Goal: Information Seeking & Learning: Learn about a topic

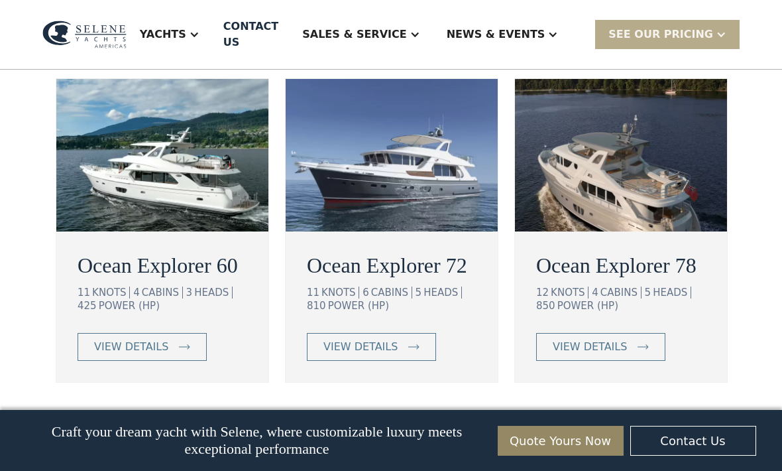
scroll to position [2376, 0]
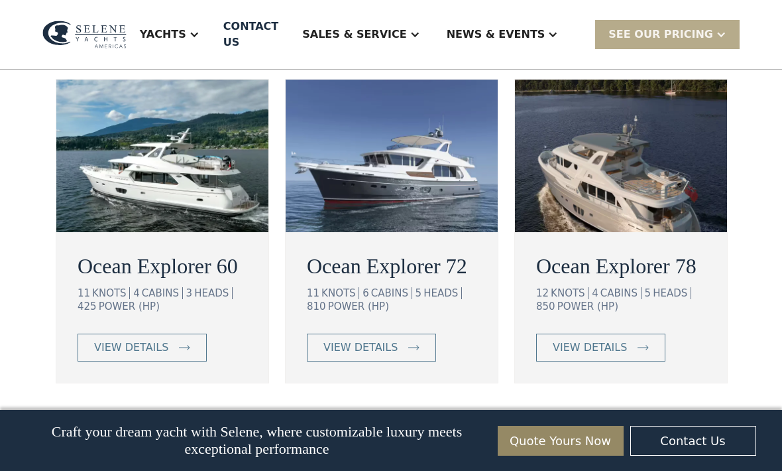
click at [139, 355] on div "view details" at bounding box center [131, 347] width 74 height 16
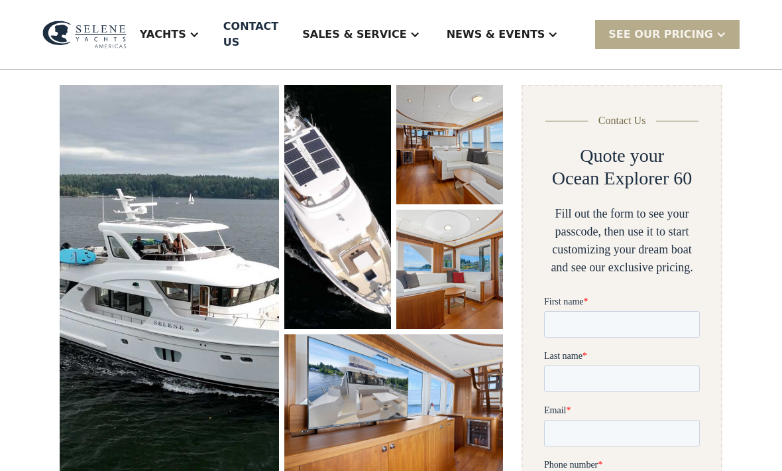
scroll to position [177, 0]
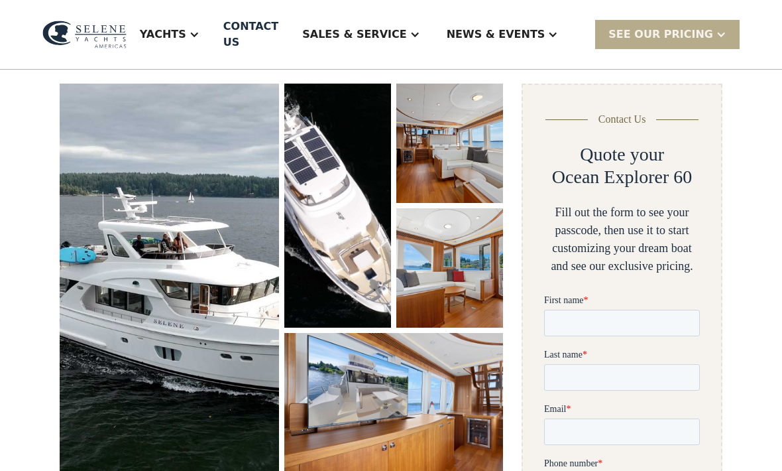
click at [443, 145] on img "open lightbox" at bounding box center [449, 143] width 107 height 119
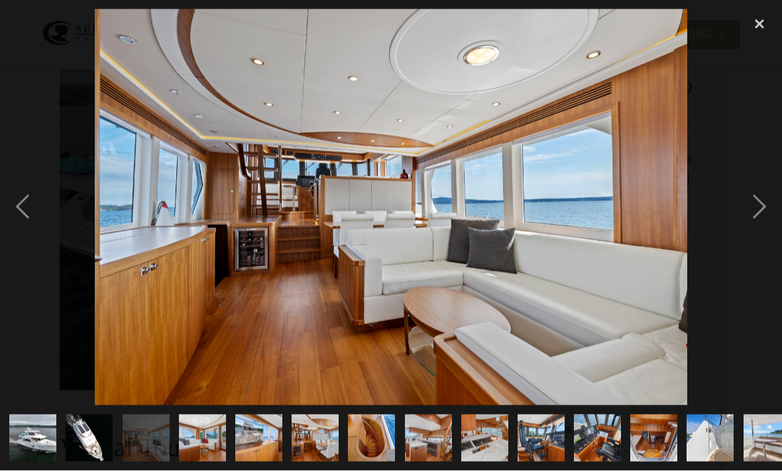
scroll to position [267, 0]
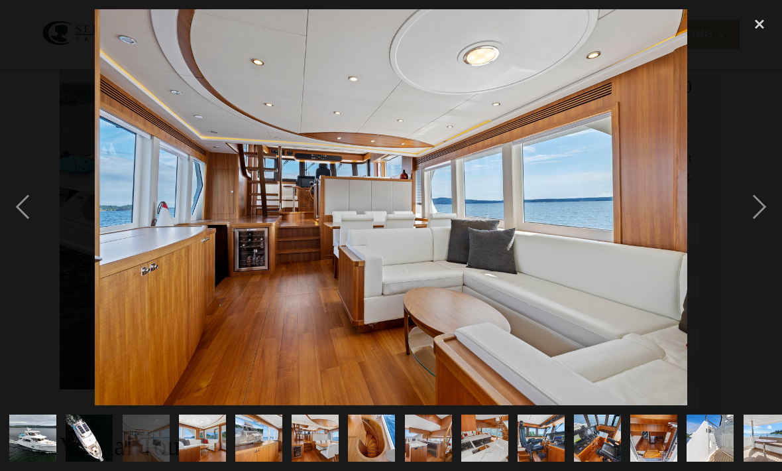
click at [213, 461] on img "show item 4 of 25" at bounding box center [202, 437] width 71 height 47
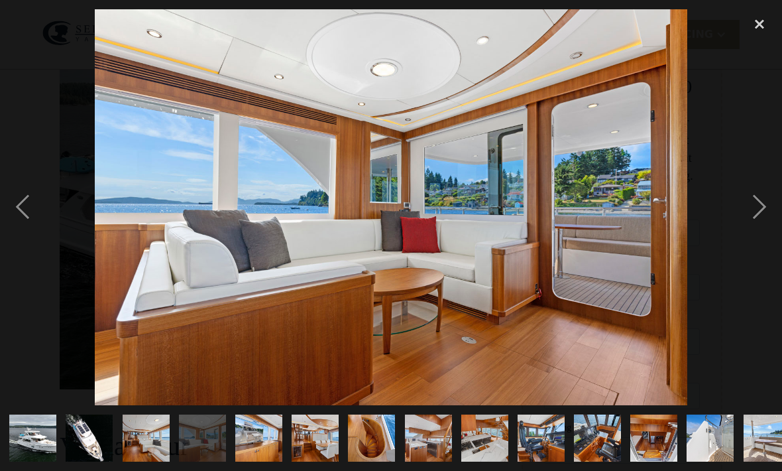
click at [271, 461] on img "show item 5 of 25" at bounding box center [258, 437] width 71 height 47
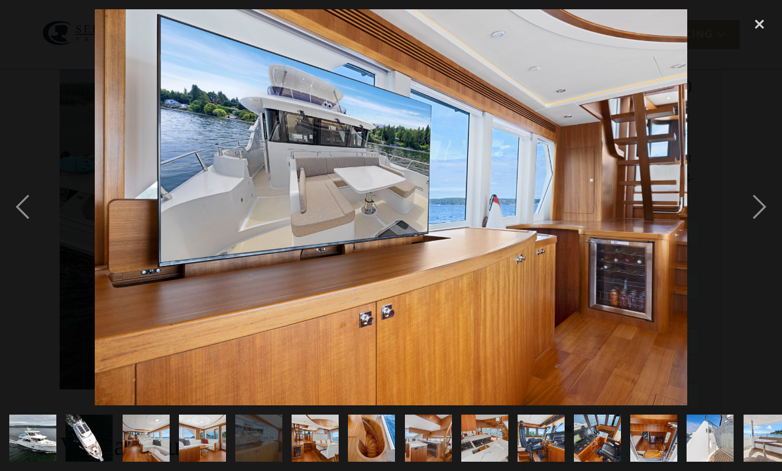
click at [344, 461] on img "show item 6 of 25" at bounding box center [315, 437] width 71 height 47
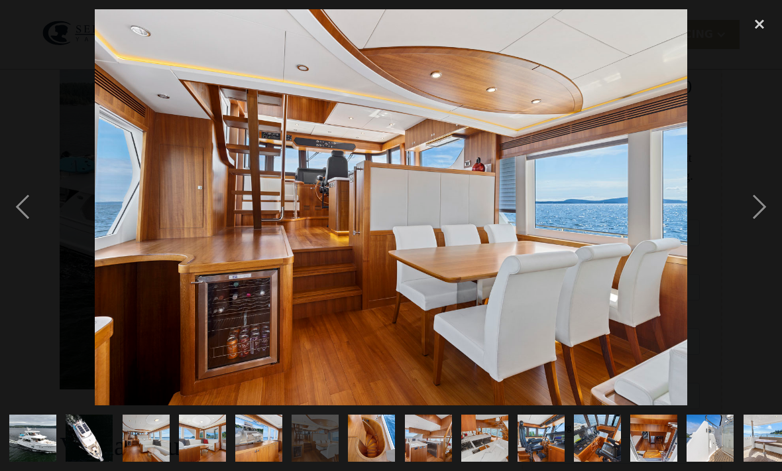
click at [401, 461] on img "show item 7 of 25" at bounding box center [372, 437] width 71 height 47
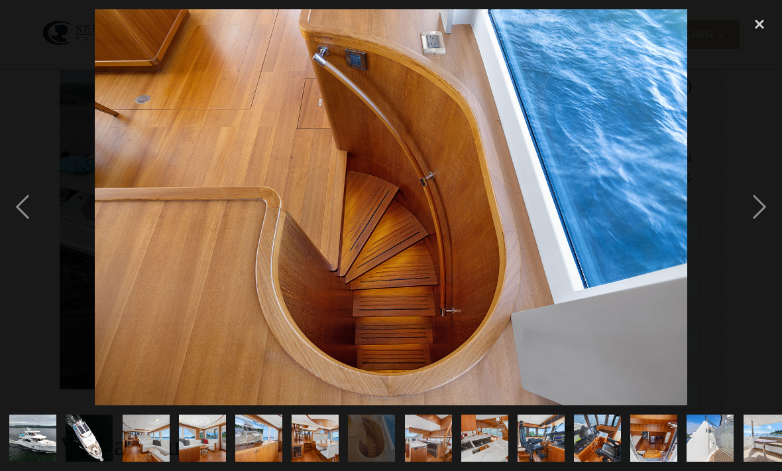
click at [464, 461] on img "show item 8 of 25" at bounding box center [428, 437] width 71 height 47
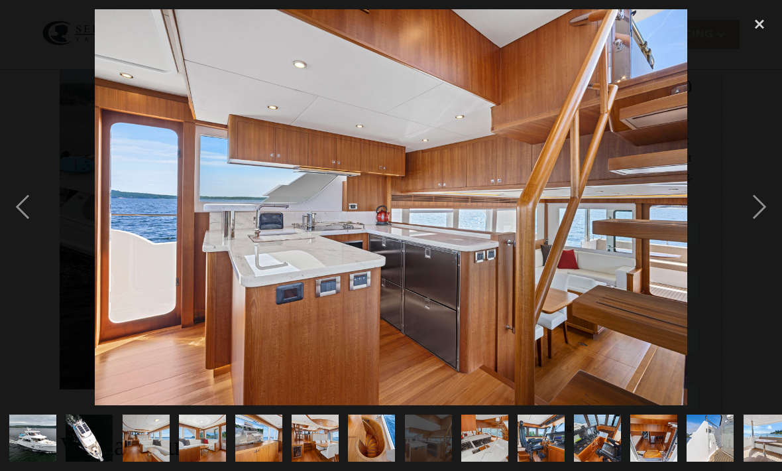
click at [520, 461] on img "show item 9 of 25" at bounding box center [484, 437] width 71 height 47
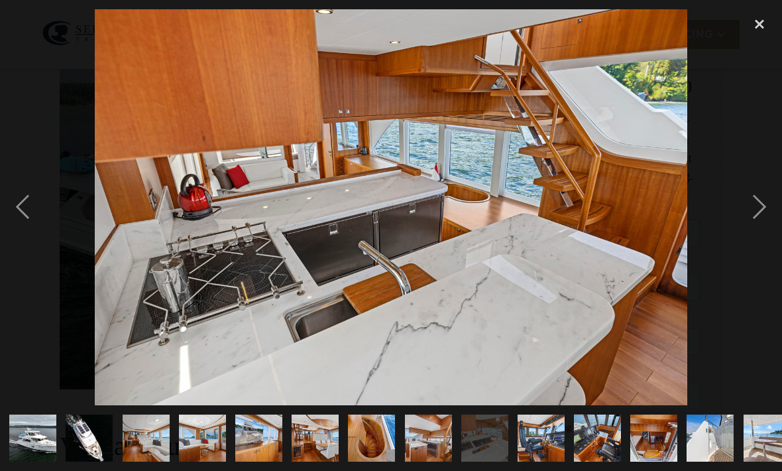
click at [577, 461] on img "show item 10 of 25" at bounding box center [541, 437] width 71 height 47
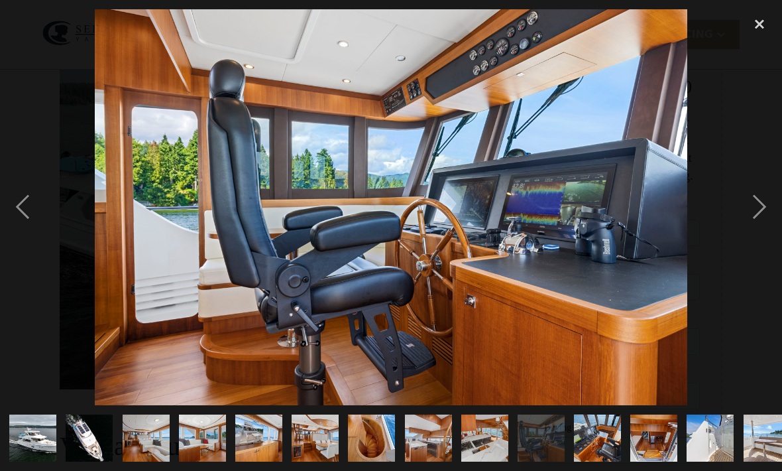
click at [633, 461] on img "show item 11 of 25" at bounding box center [597, 437] width 71 height 47
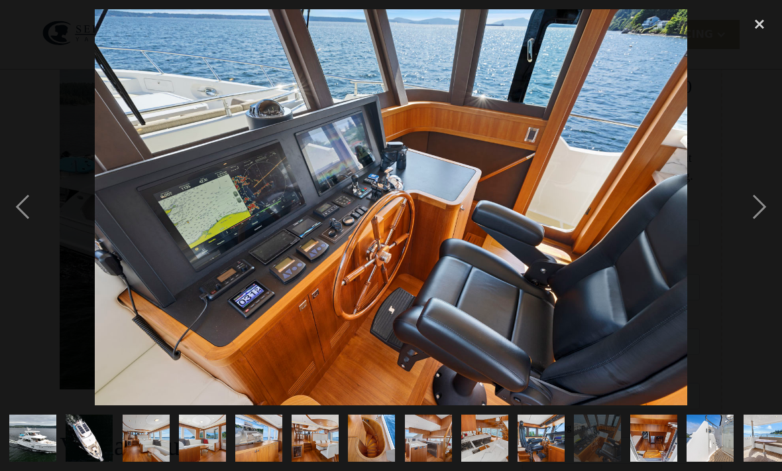
click at [690, 461] on img "show item 12 of 25" at bounding box center [654, 437] width 71 height 47
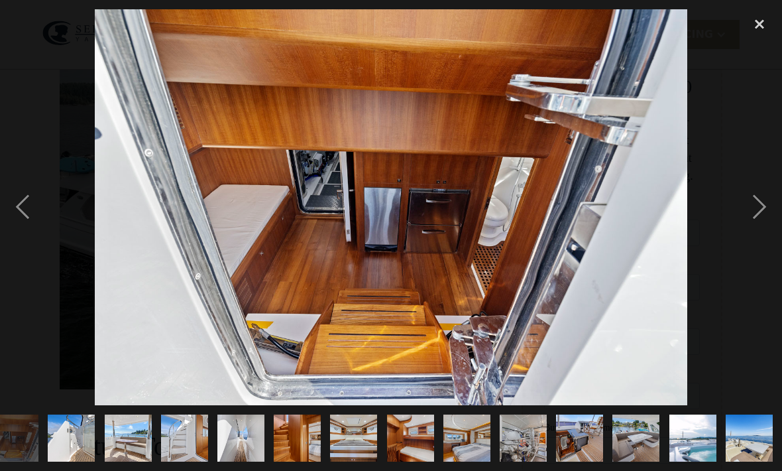
scroll to position [0, 770]
click at [763, 25] on div "close lightbox" at bounding box center [759, 23] width 45 height 29
click at [759, 19] on div "close lightbox" at bounding box center [759, 23] width 45 height 29
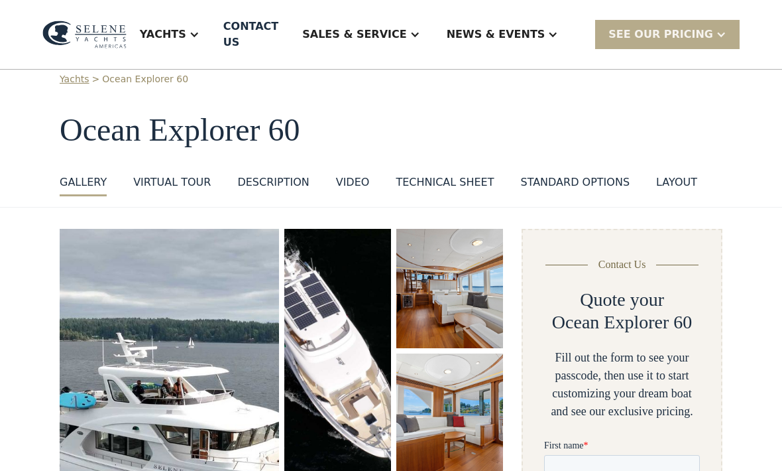
scroll to position [25, 0]
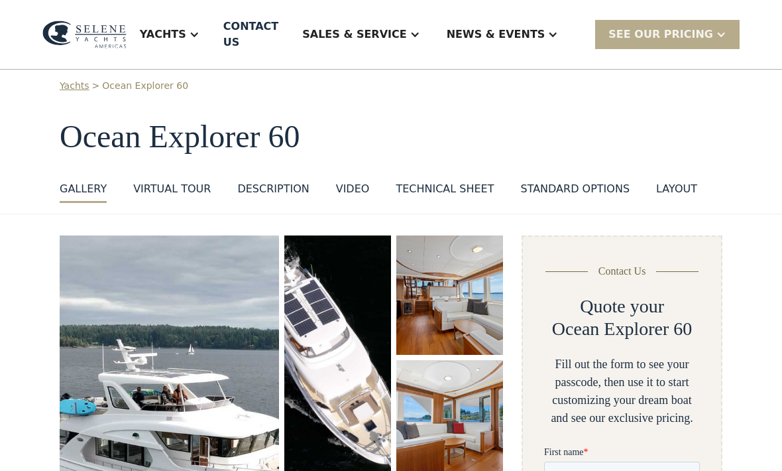
click at [571, 181] on div "standard options" at bounding box center [574, 189] width 109 height 16
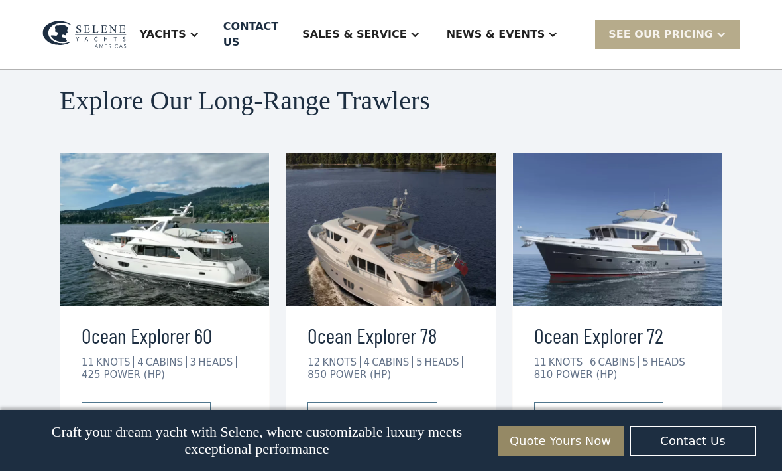
scroll to position [3338, 0]
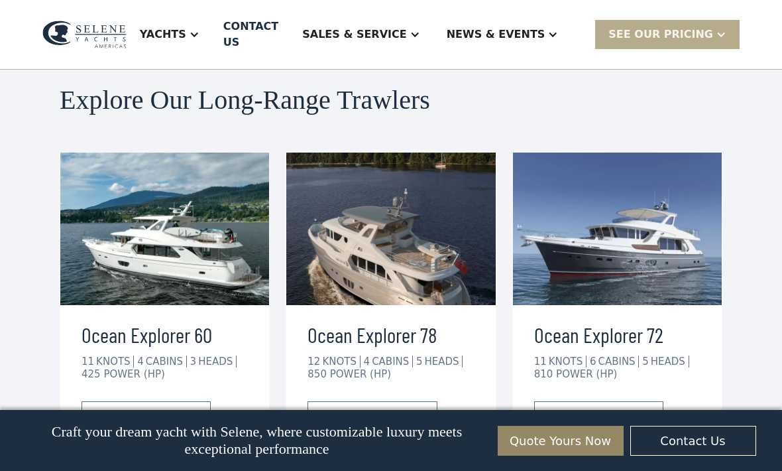
click at [575, 318] on h3 "Ocean Explorer 72" at bounding box center [617, 334] width 166 height 32
click at [594, 407] on div "view details" at bounding box center [588, 415] width 74 height 16
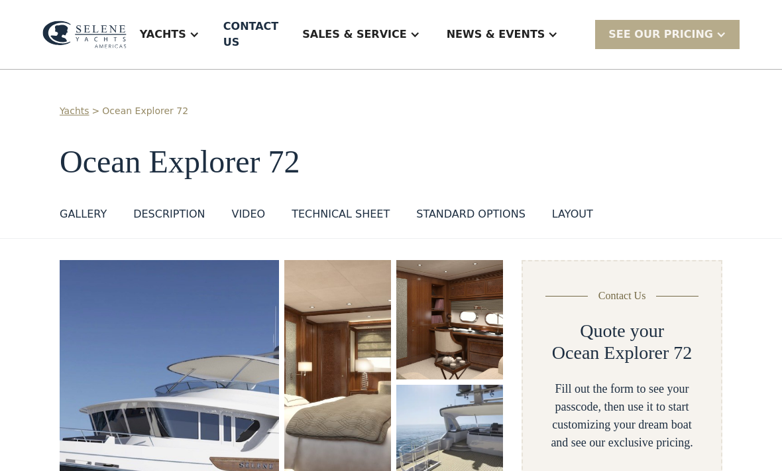
click at [457, 206] on div "standard options" at bounding box center [470, 214] width 109 height 16
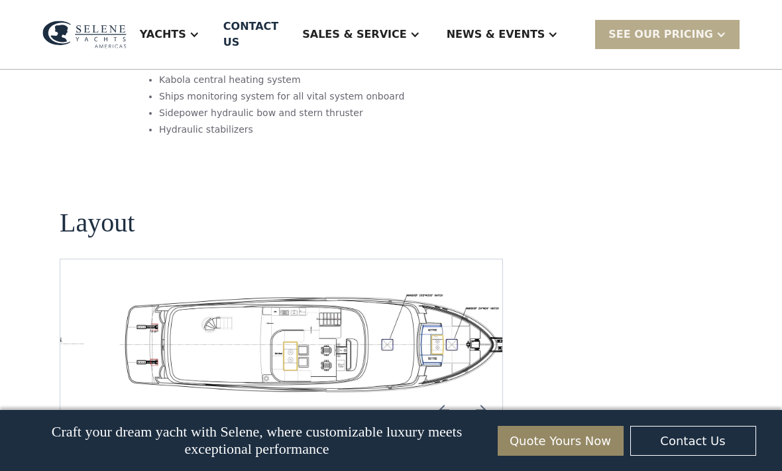
scroll to position [2281, 0]
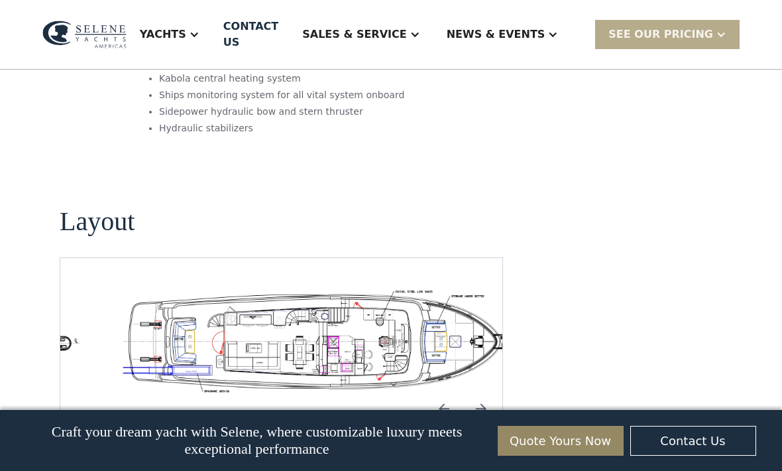
click at [441, 392] on img "Previous slide" at bounding box center [444, 408] width 32 height 32
click at [449, 392] on img "Previous slide" at bounding box center [444, 408] width 32 height 32
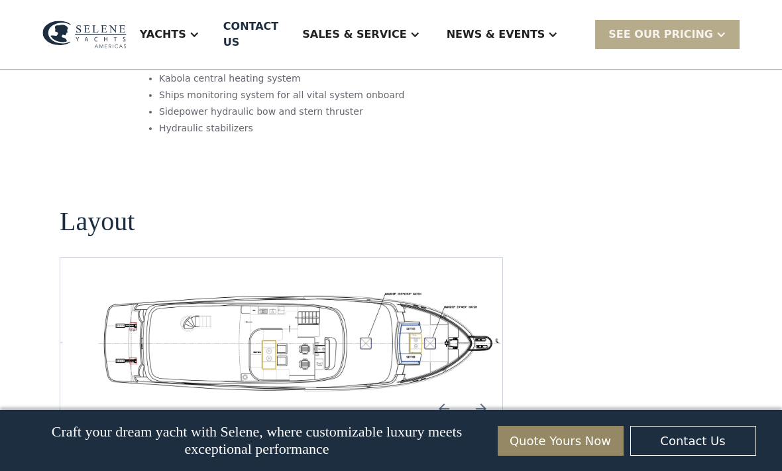
click at [449, 392] on img "Previous slide" at bounding box center [444, 408] width 32 height 32
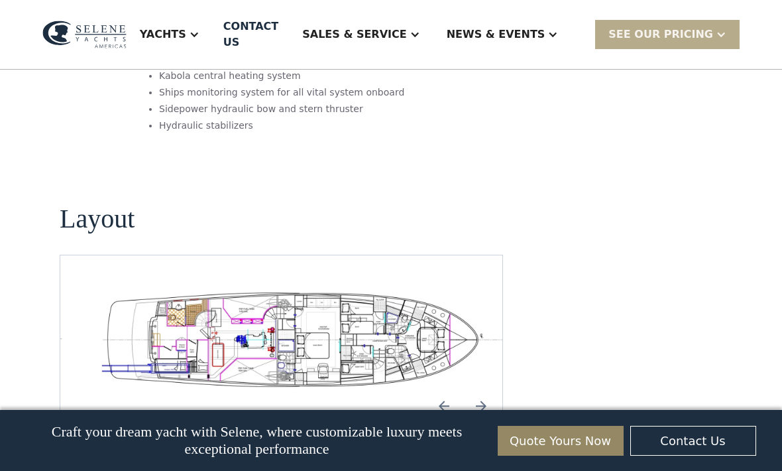
scroll to position [2283, 0]
click at [260, 288] on img "open lightbox" at bounding box center [302, 339] width 421 height 103
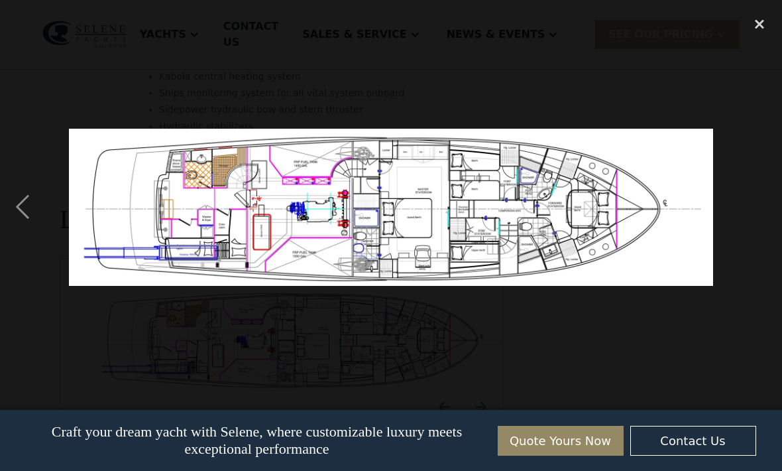
click at [758, 24] on div "close lightbox" at bounding box center [759, 23] width 45 height 29
